Goal: Navigation & Orientation: Find specific page/section

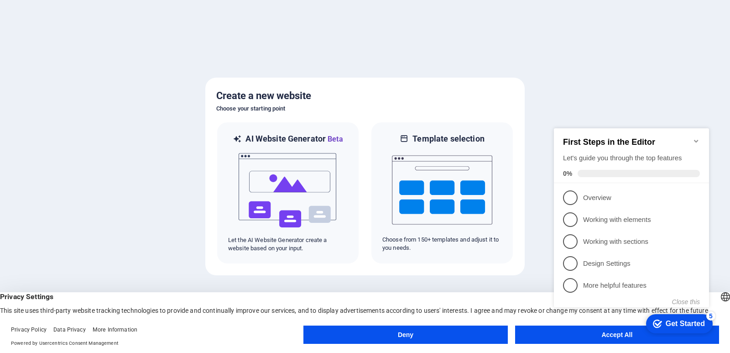
click div "checkmark Get Started 5 First Steps in the Editor Let's guide you through the t…"
click at [605, 337] on appcues-checklist "Contextual help checklist present on screen" at bounding box center [633, 227] width 166 height 224
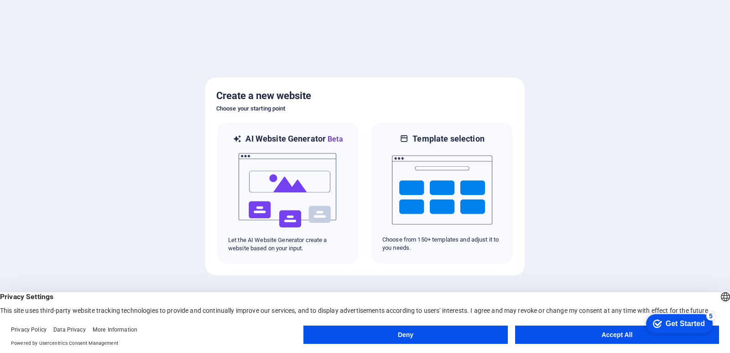
click html "checkmark Get Started 5 First Steps in the Editor Let's guide you through the t…"
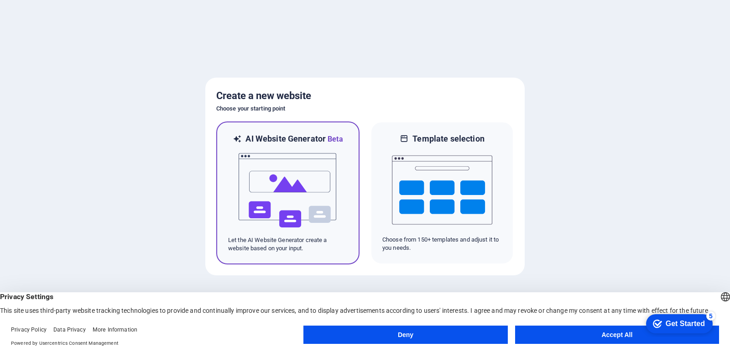
click at [290, 186] on img at bounding box center [288, 190] width 100 height 91
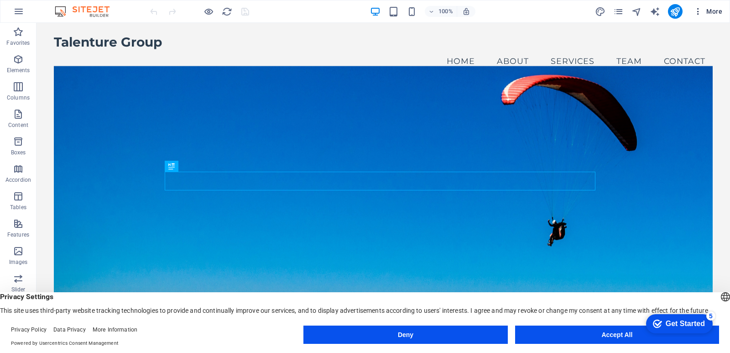
click at [698, 10] on icon "button" at bounding box center [697, 11] width 9 height 9
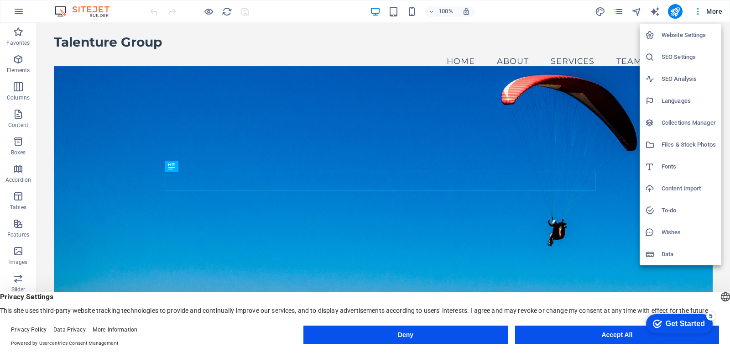
click at [598, 327] on button "Accept All" at bounding box center [617, 334] width 204 height 18
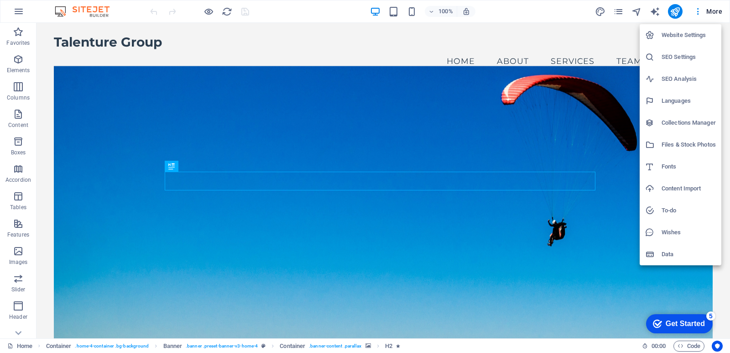
click at [682, 36] on h6 "Website Settings" at bounding box center [688, 35] width 54 height 11
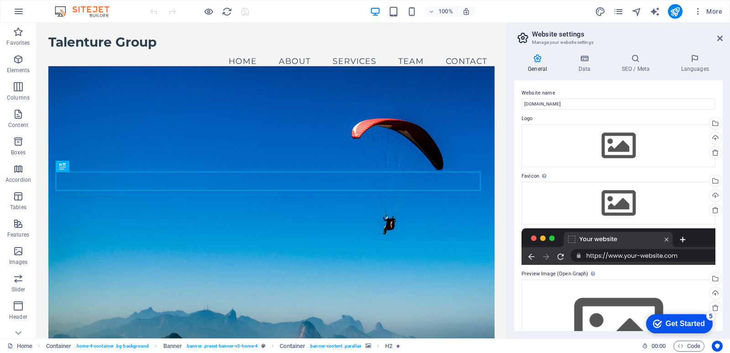
click at [536, 58] on icon at bounding box center [537, 58] width 47 height 9
click at [534, 65] on h4 "General" at bounding box center [539, 63] width 50 height 19
click at [612, 11] on div "More" at bounding box center [660, 11] width 131 height 15
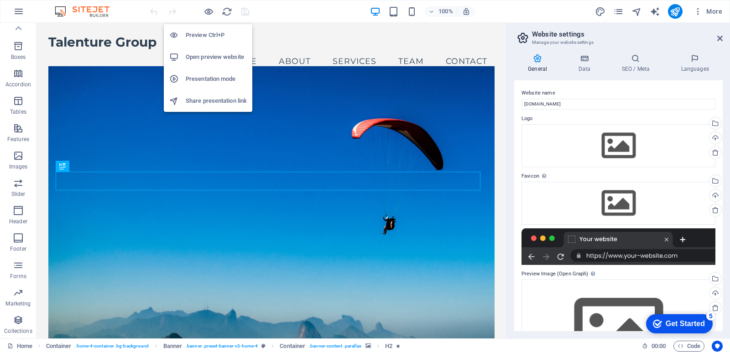
click at [208, 58] on h6 "Open preview website" at bounding box center [216, 57] width 61 height 11
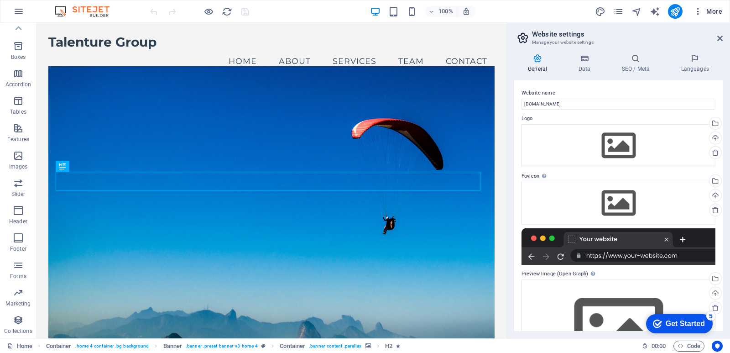
click at [714, 11] on span "More" at bounding box center [707, 11] width 29 height 9
